Goal: Register for event/course: Register for event/course

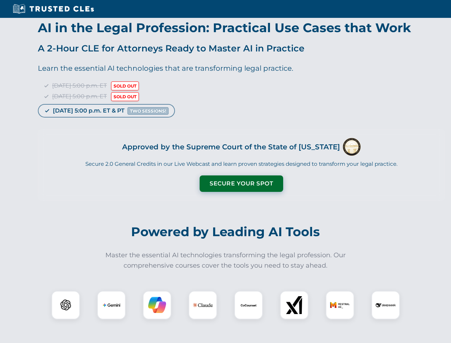
click at [241, 183] on button "Secure Your Spot" at bounding box center [242, 183] width 84 height 16
click at [66, 305] on img at bounding box center [65, 304] width 21 height 21
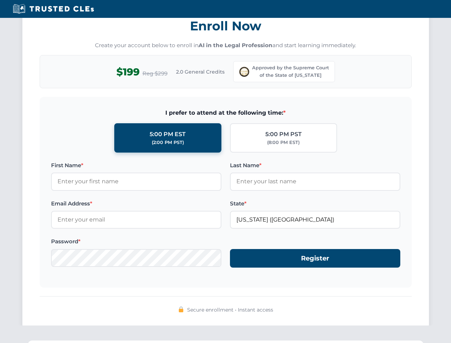
click at [203, 305] on div "Secure enrollment • Instant access" at bounding box center [226, 309] width 372 height 9
click at [248, 305] on div "Secure enrollment • Instant access" at bounding box center [226, 309] width 372 height 9
click at [294, 305] on div "Secure enrollment • Instant access" at bounding box center [226, 309] width 372 height 9
click at [340, 305] on div "Secure enrollment • Instant access" at bounding box center [226, 309] width 372 height 9
click at [385, 305] on div "Secure enrollment • Instant access" at bounding box center [226, 309] width 372 height 9
